Goal: Task Accomplishment & Management: Complete application form

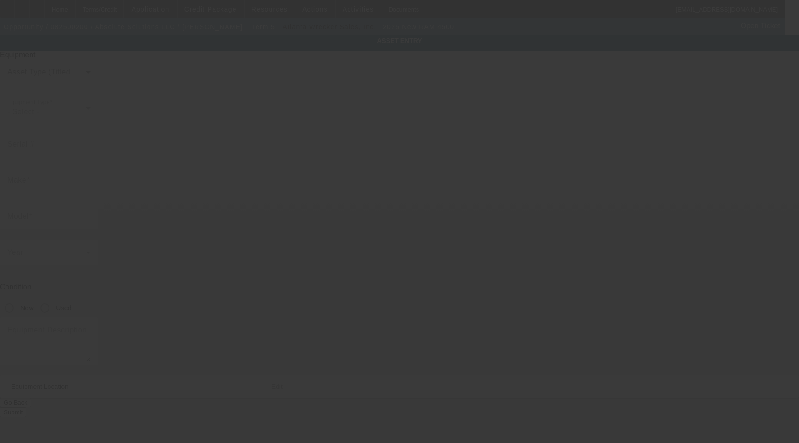
type input "[US_VEHICLE_IDENTIFICATION_NUMBER]"
type input "ram"
type input "4500"
radio input "true"
type textarea "wrecker"
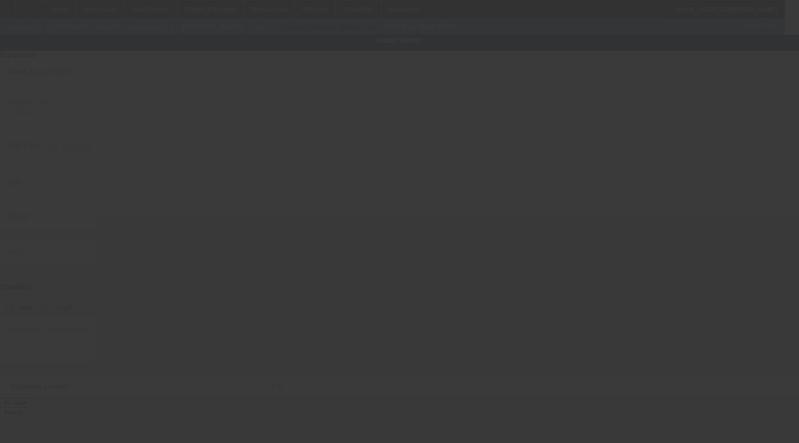
type input "PO Box 181414"
type input "Fort [PERSON_NAME]"
type input "72918"
type input "[PERSON_NAME]"
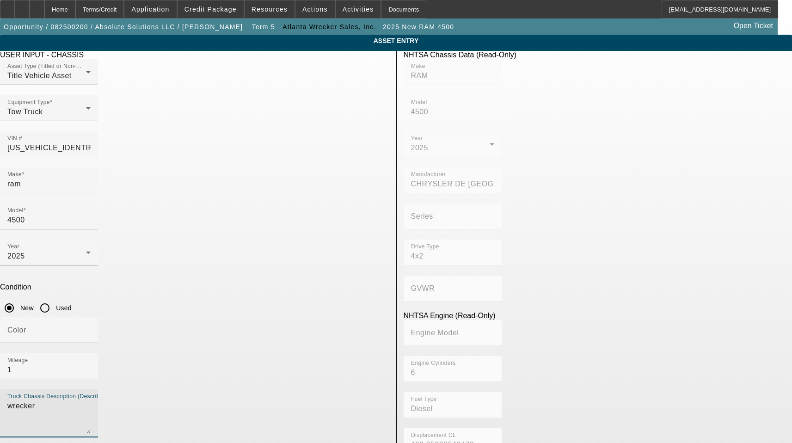
drag, startPoint x: 207, startPoint y: 281, endPoint x: 4, endPoint y: 283, distance: 203.5
click at [4, 283] on app-asset-collateral-manage "ASSET ENTRY Delete asset USER INPUT - CHASSIS Asset Type (Titled or Non-Titled)…" at bounding box center [396, 395] width 792 height 720
type textarea "With:"
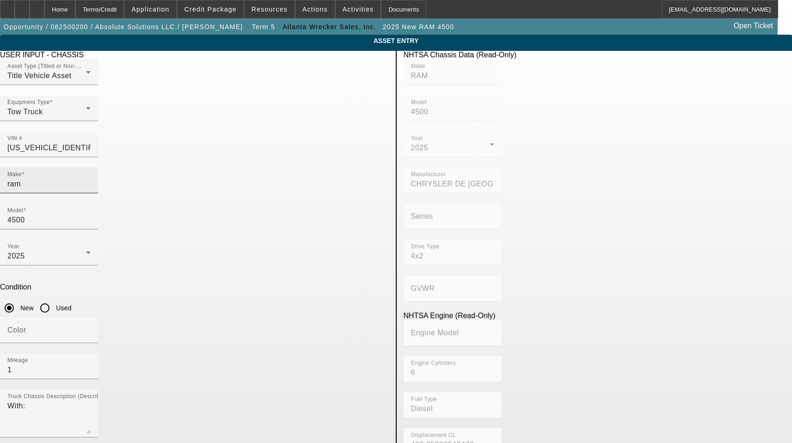
click at [91, 173] on div "Make ram" at bounding box center [48, 180] width 83 height 26
click at [91, 179] on input "ram" at bounding box center [48, 184] width 83 height 11
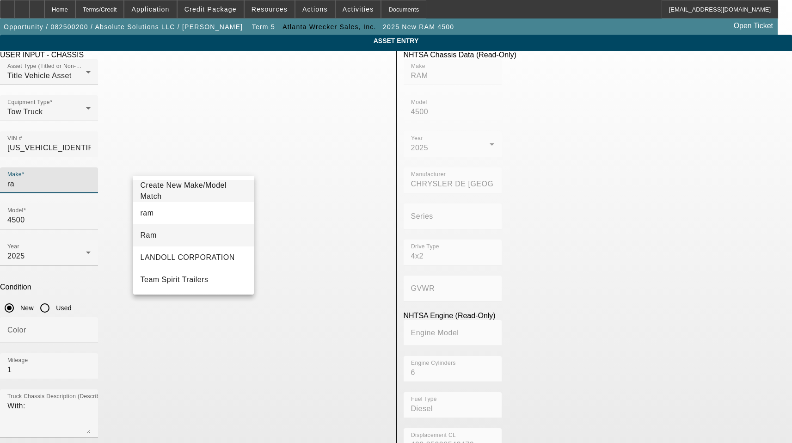
type input "ra"
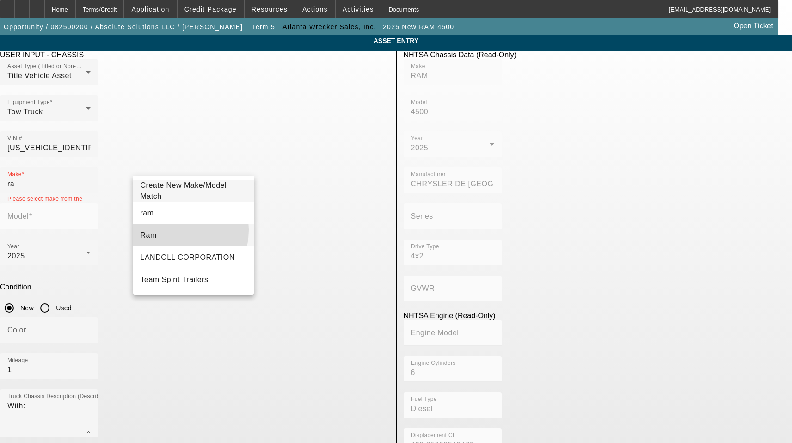
click at [170, 230] on mat-option "Ram" at bounding box center [193, 235] width 121 height 22
type input "Ram"
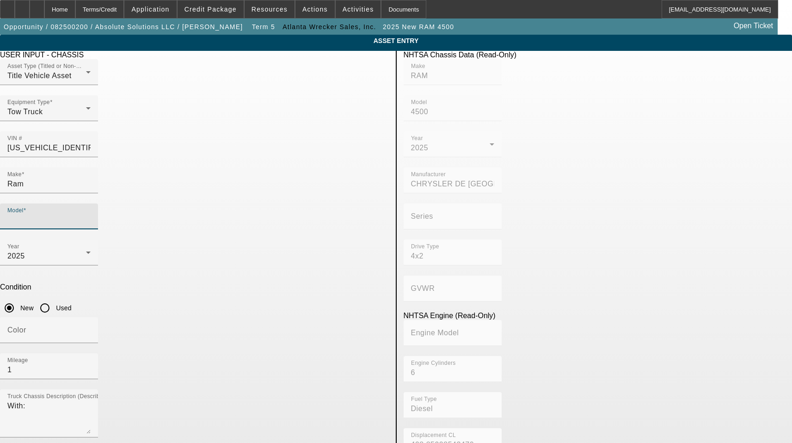
click at [91, 215] on input "Model" at bounding box center [48, 220] width 83 height 11
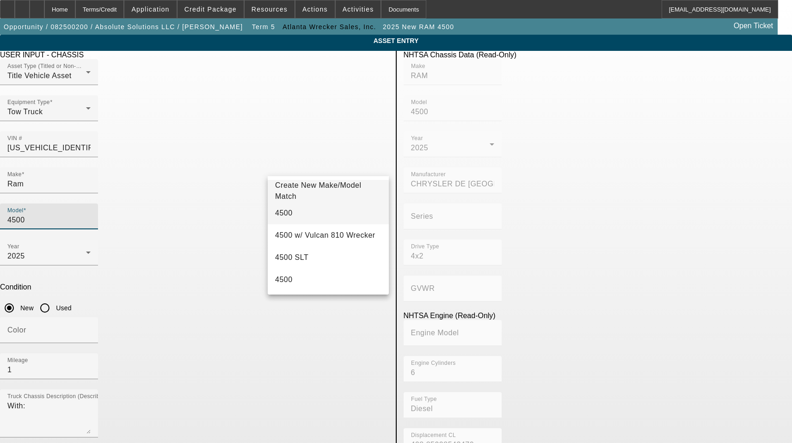
type input "4500"
click at [291, 210] on mat-option "4500" at bounding box center [328, 213] width 121 height 22
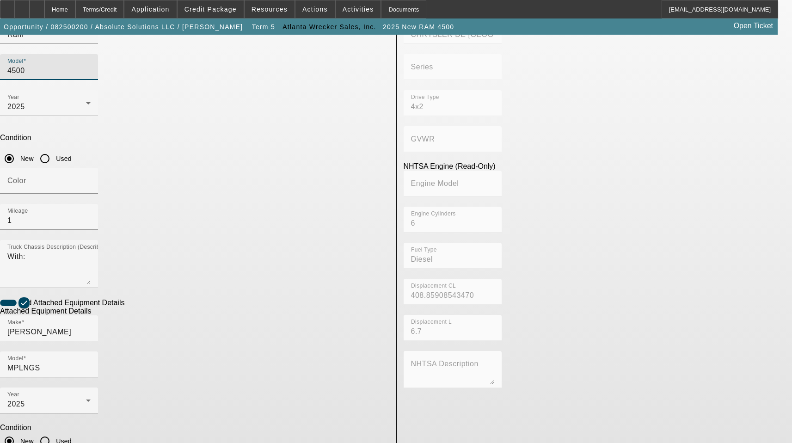
scroll to position [153, 0]
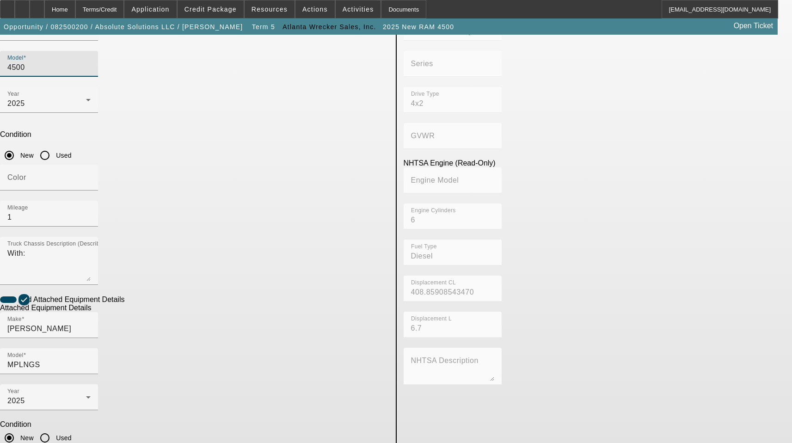
type textarea "Includes all options, attachments, and accessories"
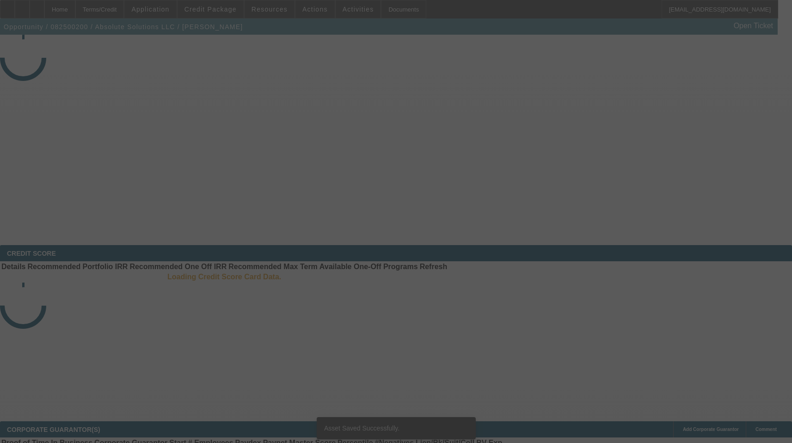
select select "3"
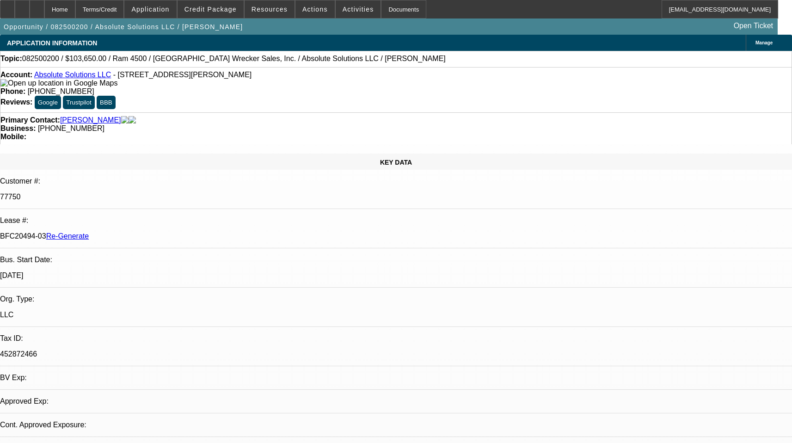
select select "0"
select select "5"
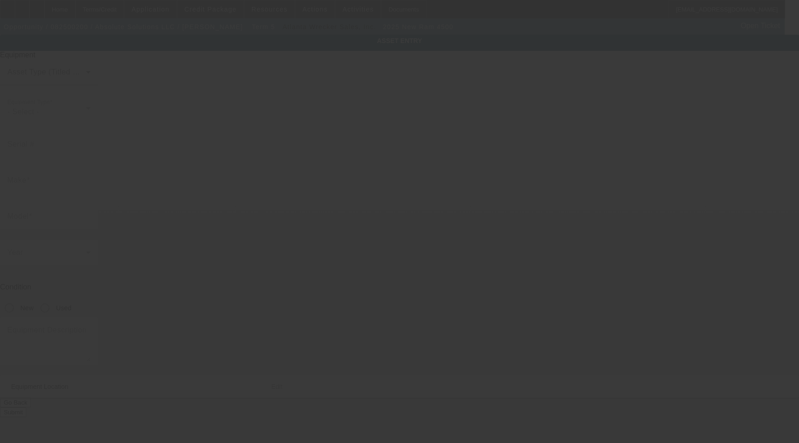
type input "[US_VEHICLE_IDENTIFICATION_NUMBER]"
type input "ram"
type input "4500"
radio input "true"
type textarea "With:"
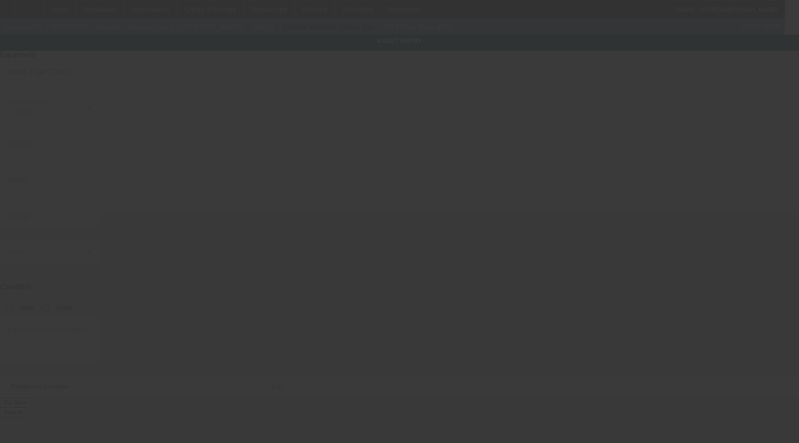
type input "PO Box 181414"
type input "Fort Smith"
type input "72918"
type input "Sebastian"
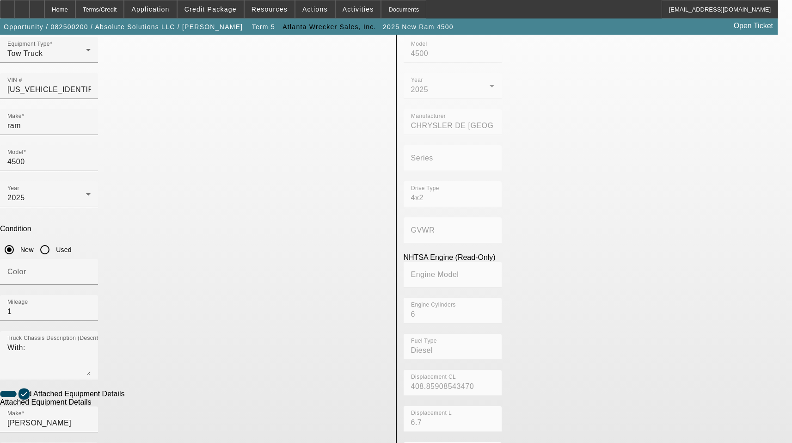
scroll to position [153, 0]
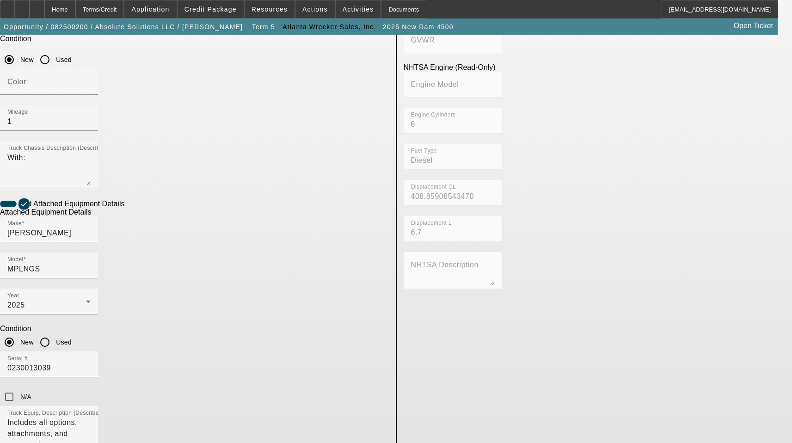
scroll to position [338, 0]
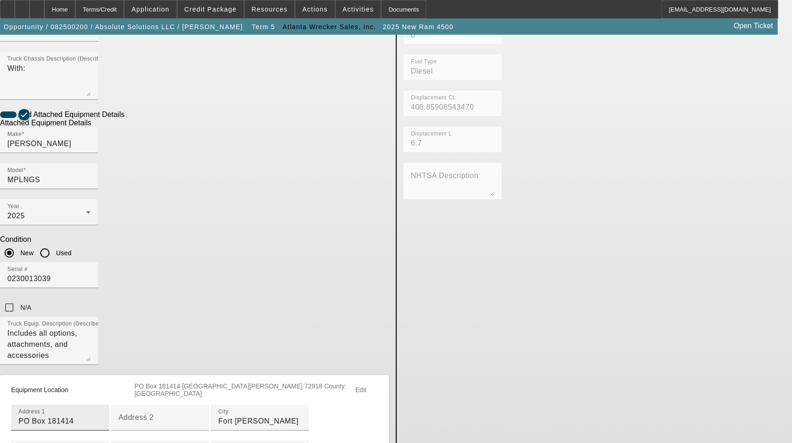
drag, startPoint x: 219, startPoint y: 242, endPoint x: 202, endPoint y: 245, distance: 17.3
click at [102, 416] on input "PO Box 181414" at bounding box center [60, 421] width 83 height 11
drag, startPoint x: 198, startPoint y: 245, endPoint x: 20, endPoint y: 245, distance: 178.5
click at [26, 245] on app-asset-collateral-manage "ASSET ENTRY Delete asset USER INPUT - CHASSIS Asset Type (Titled or Non-Titled)…" at bounding box center [396, 118] width 792 height 843
click at [102, 416] on input "PO Box 181414" at bounding box center [60, 421] width 83 height 11
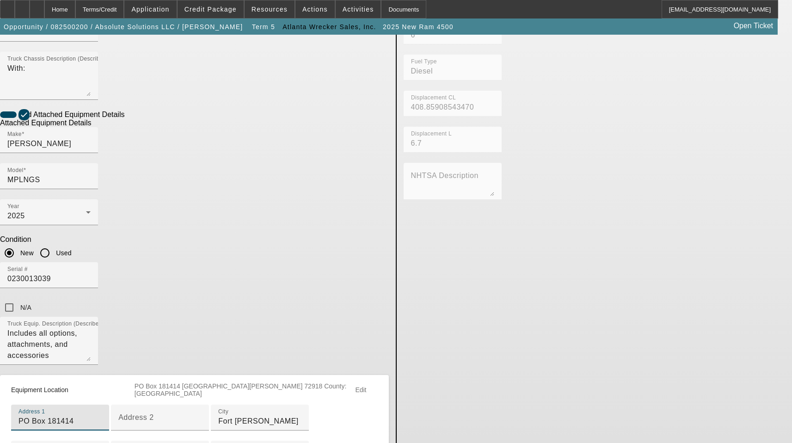
drag, startPoint x: 159, startPoint y: 248, endPoint x: 63, endPoint y: 248, distance: 95.7
click at [68, 248] on app-asset-collateral-manage "ASSET ENTRY Delete asset USER INPUT - CHASSIS Asset Type (Titled or Non-Titled)…" at bounding box center [396, 118] width 792 height 843
paste input "14904 Highway 71 S Fort Smith, Arkansas 72918"
drag, startPoint x: 295, startPoint y: 244, endPoint x: 266, endPoint y: 244, distance: 28.7
click at [102, 416] on input "14904 Highway 71 S Fort Smith, Arkansas 72918" at bounding box center [60, 421] width 83 height 11
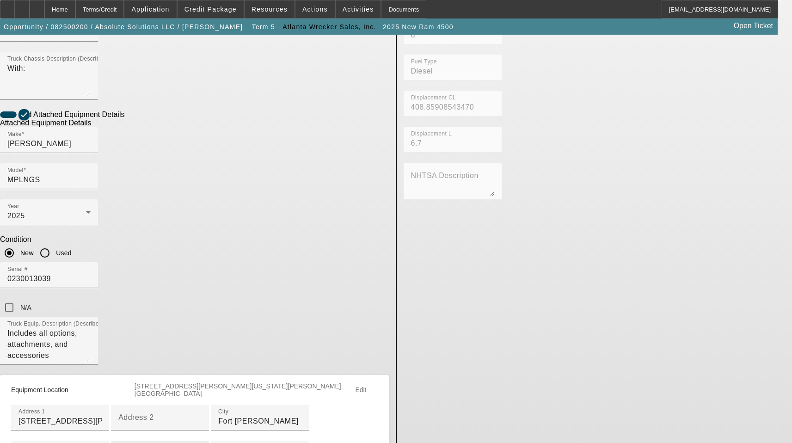
drag, startPoint x: 288, startPoint y: 246, endPoint x: 208, endPoint y: 245, distance: 79.6
click at [102, 416] on input "14904 Highway 71 S Fort Smith, Arkansas 72918" at bounding box center [60, 421] width 83 height 11
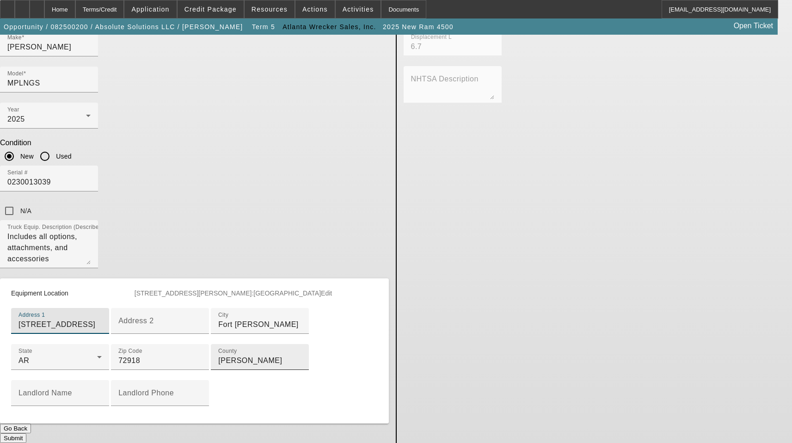
scroll to position [469, 0]
type input "14904 Highway 71 S"
click at [26, 433] on button "Submit" at bounding box center [13, 438] width 26 height 10
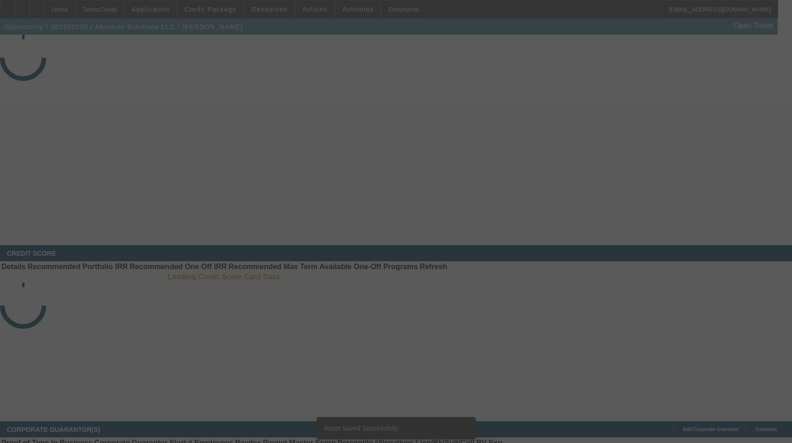
select select "3"
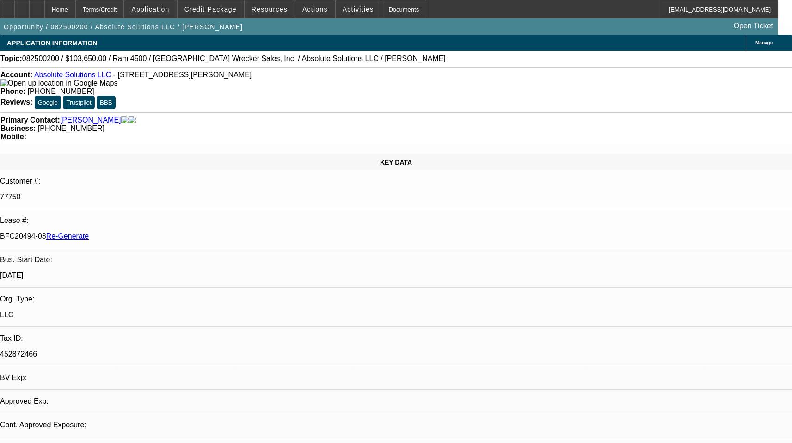
select select "0"
select select "5"
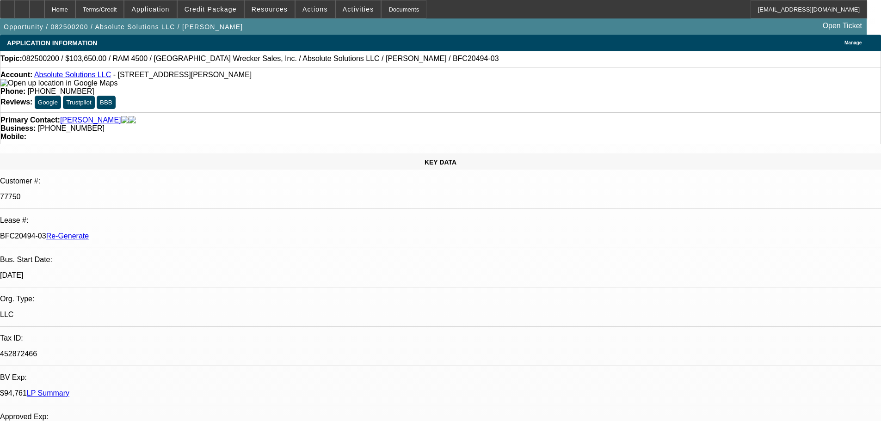
select select "3"
select select "0"
select select "5"
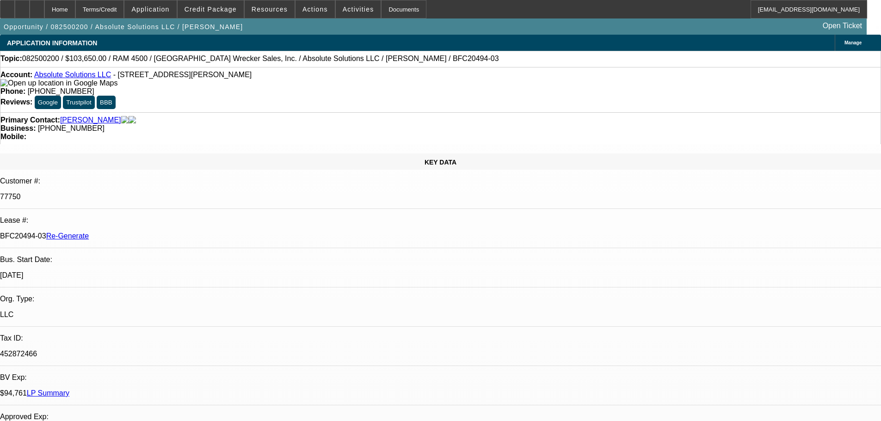
scroll to position [786, 0]
type input "address"
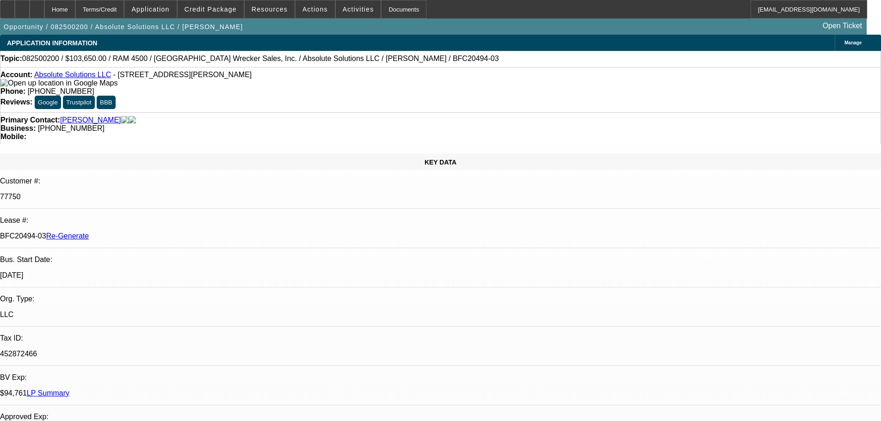
drag, startPoint x: 680, startPoint y: 179, endPoint x: 687, endPoint y: 209, distance: 30.4
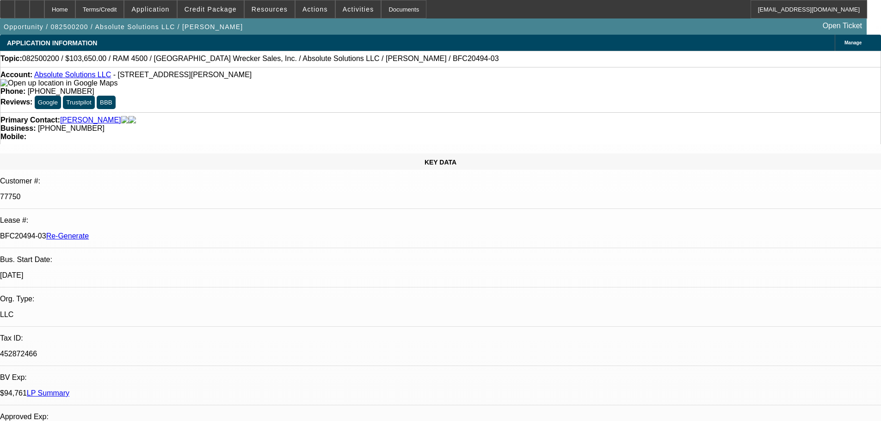
click at [394, 11] on div "Documents" at bounding box center [403, 9] width 45 height 19
